Goal: Communication & Community: Answer question/provide support

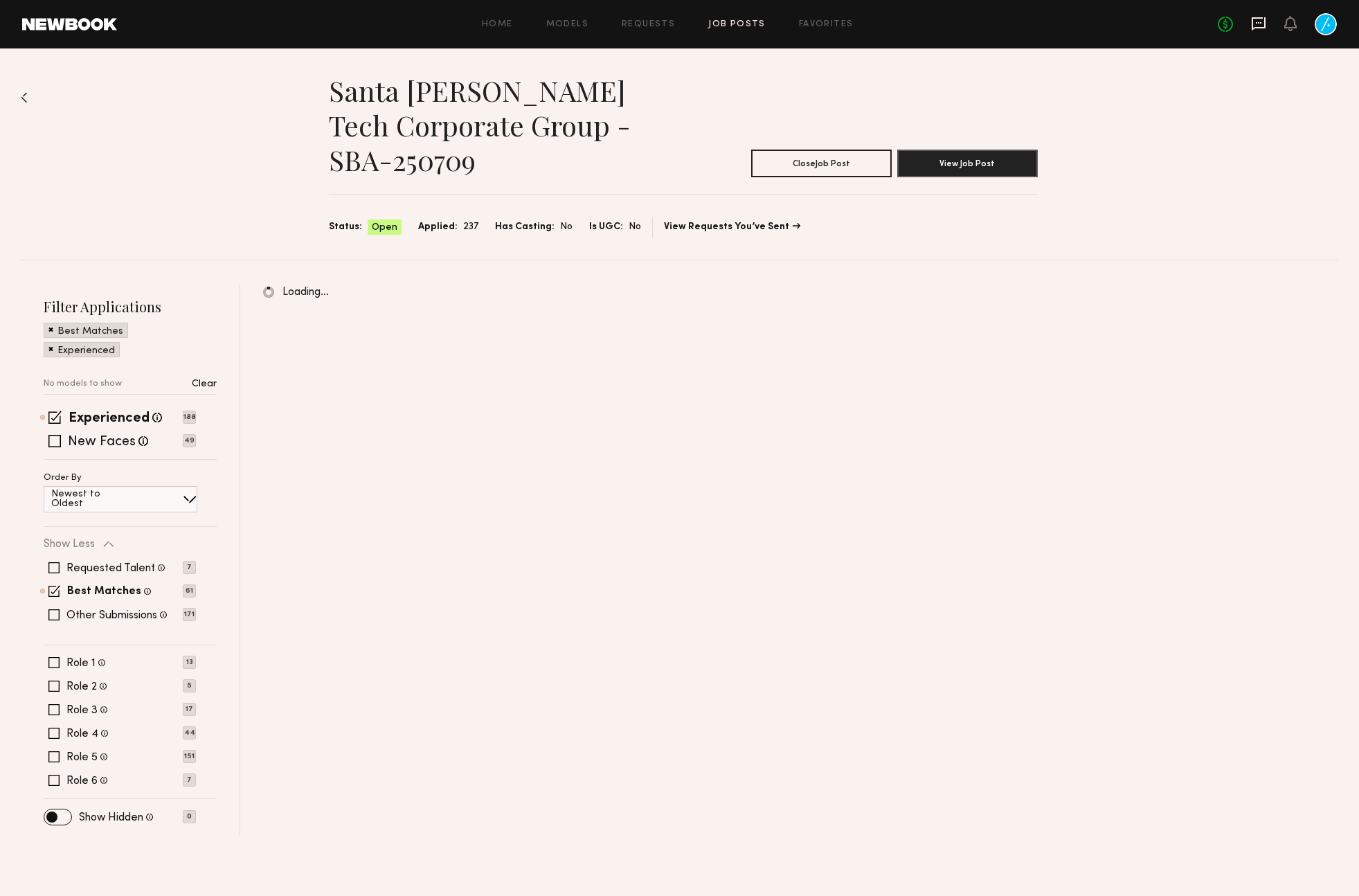
click at [1260, 25] on icon at bounding box center [1258, 23] width 16 height 16
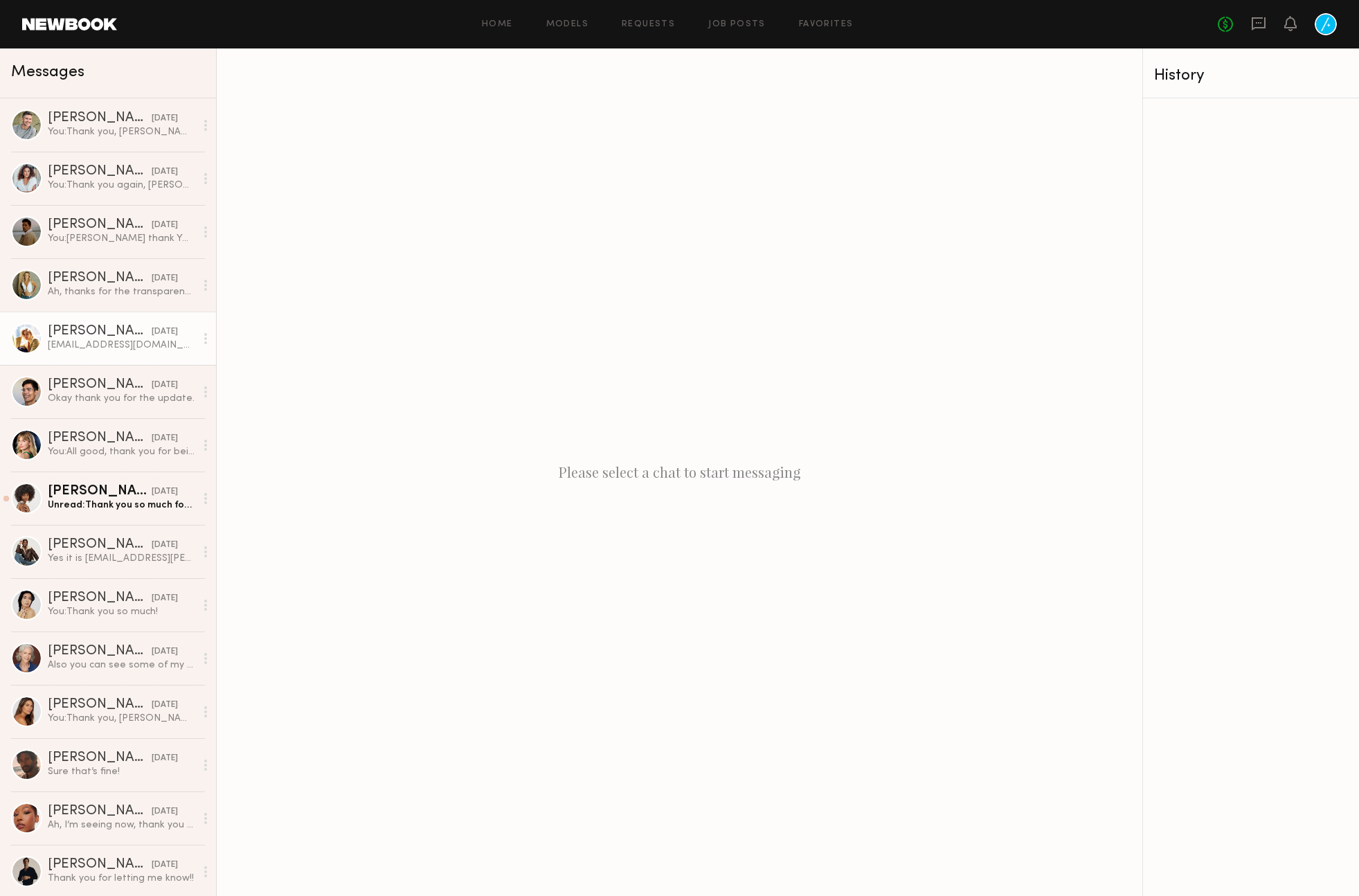
click at [89, 349] on div "[EMAIL_ADDRESS][DOMAIN_NAME]" at bounding box center [122, 345] width 148 height 13
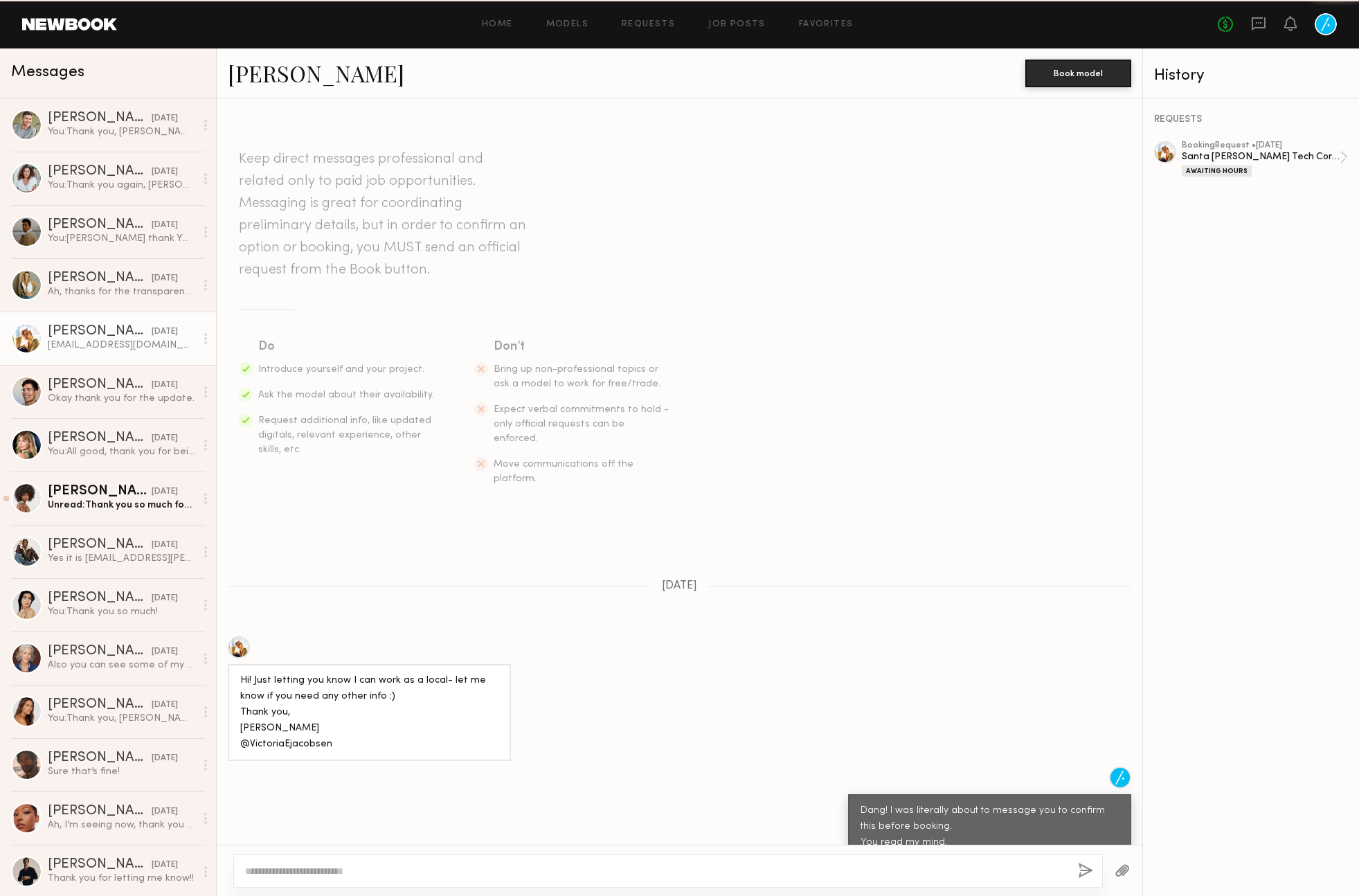
scroll to position [254, 0]
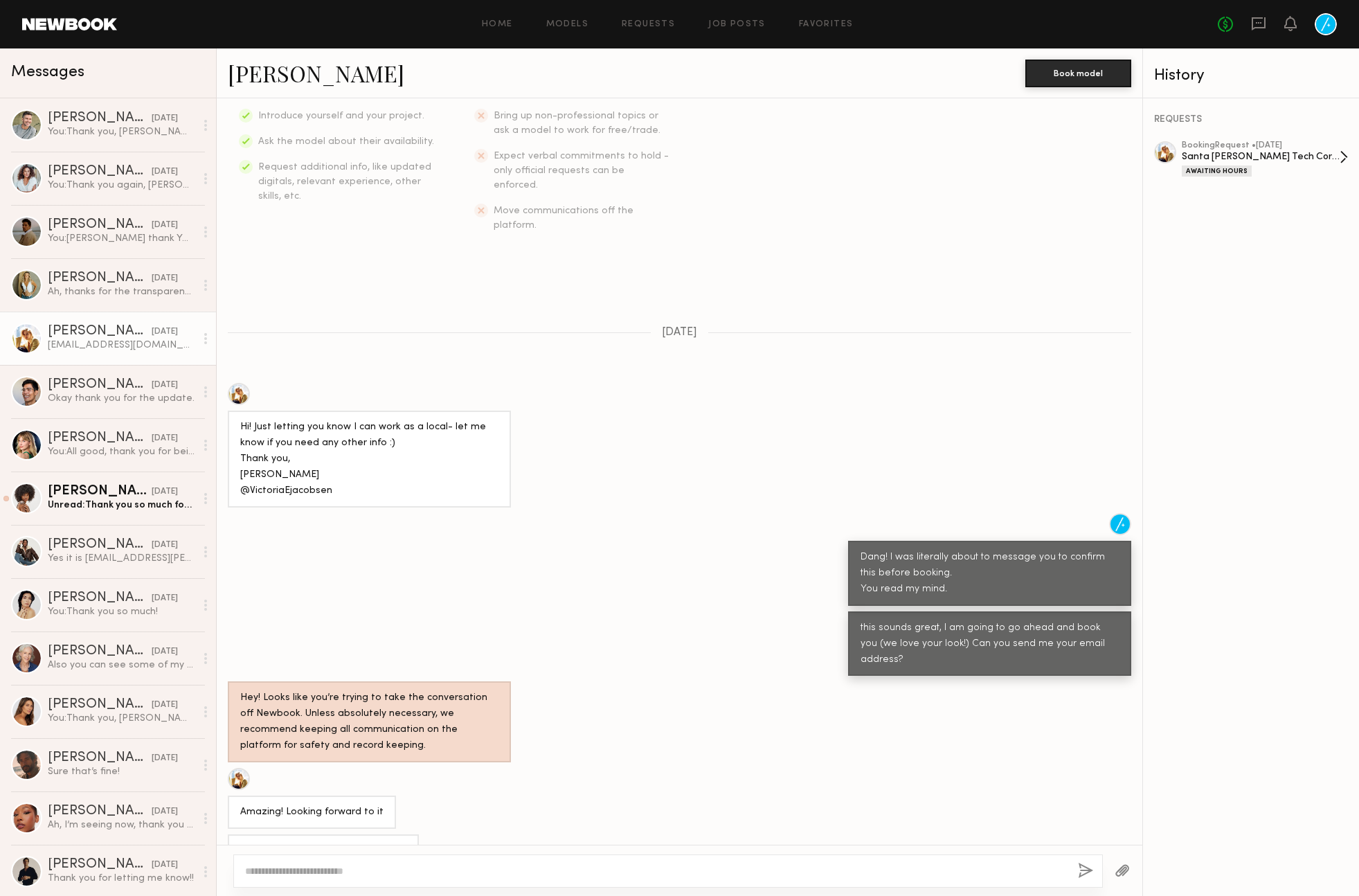
click at [1255, 150] on div "Santa [PERSON_NAME] Tech Corporate Group - SBA-250709" at bounding box center [1260, 157] width 158 height 13
